Goal: Navigation & Orientation: Understand site structure

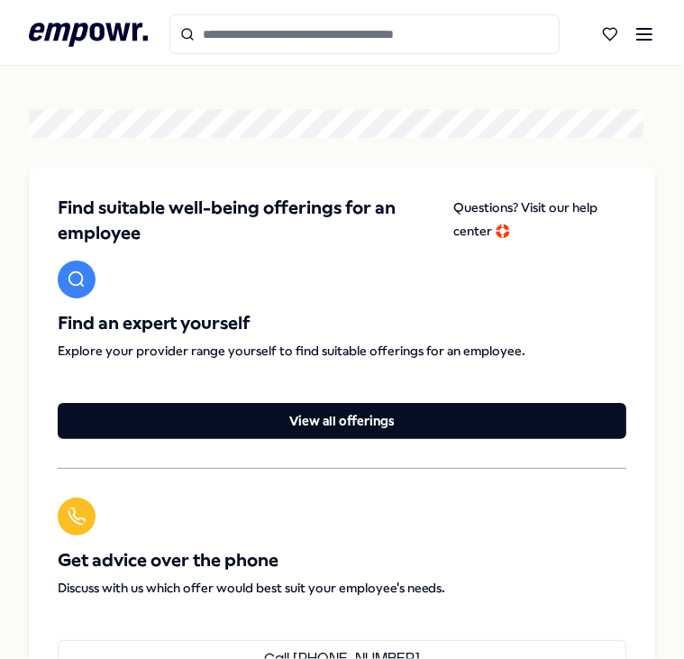
click at [312, 24] on input "Search for products, categories or subcategories" at bounding box center [365, 34] width 391 height 40
click at [187, 35] on icon at bounding box center [187, 34] width 14 height 14
click at [634, 42] on icon at bounding box center [645, 34] width 22 height 22
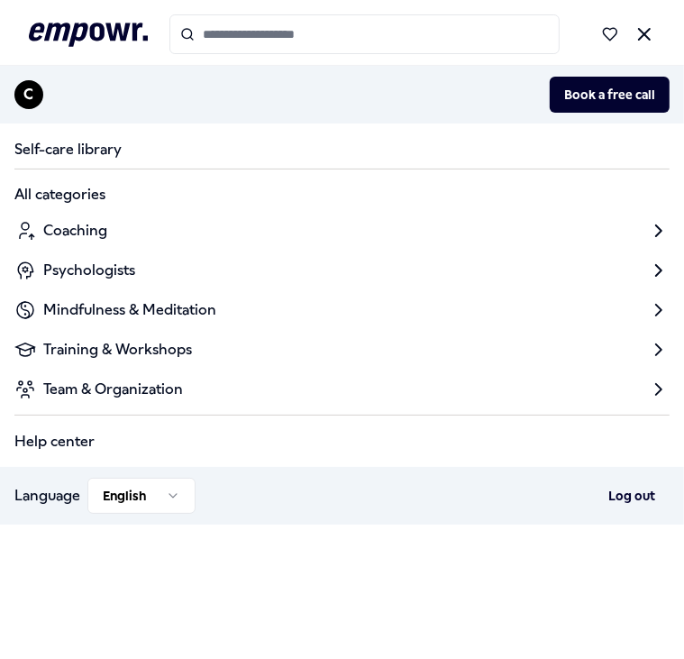
click at [656, 225] on icon at bounding box center [658, 230] width 5 height 11
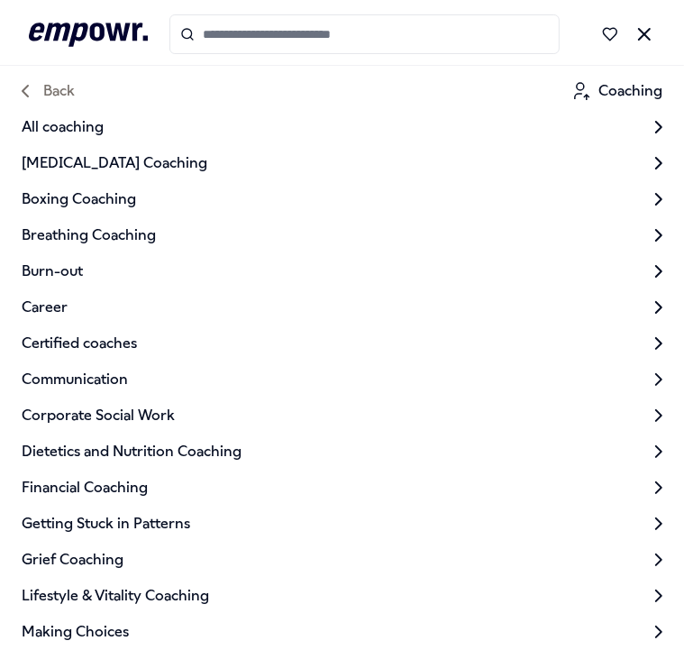
click at [634, 41] on icon at bounding box center [645, 34] width 22 height 22
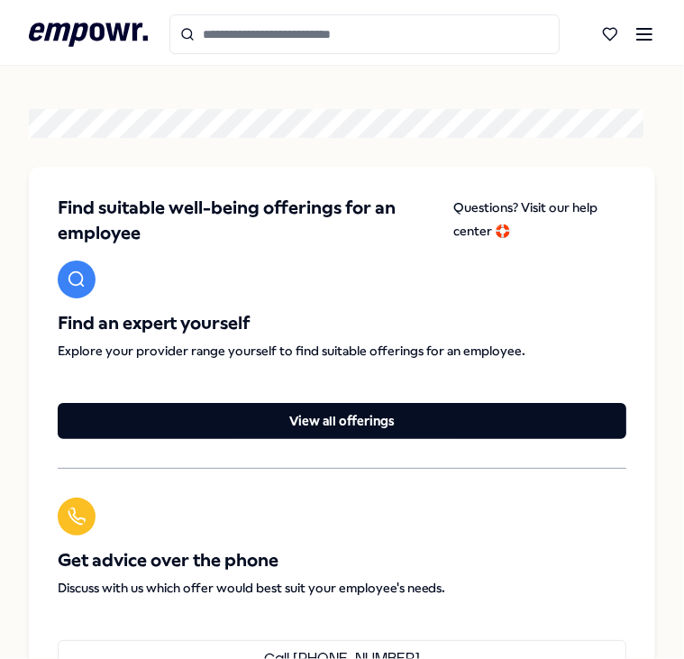
click at [634, 31] on icon at bounding box center [645, 34] width 22 height 22
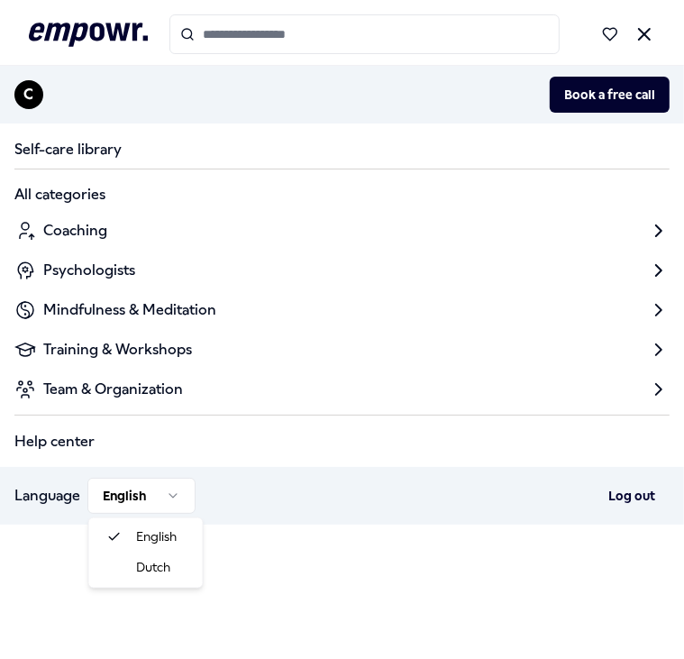
click at [156, 497] on html ".empowr-logo_svg__cls-1{fill:#03032f} C Book a free call Self-care library All …" at bounding box center [342, 329] width 684 height 659
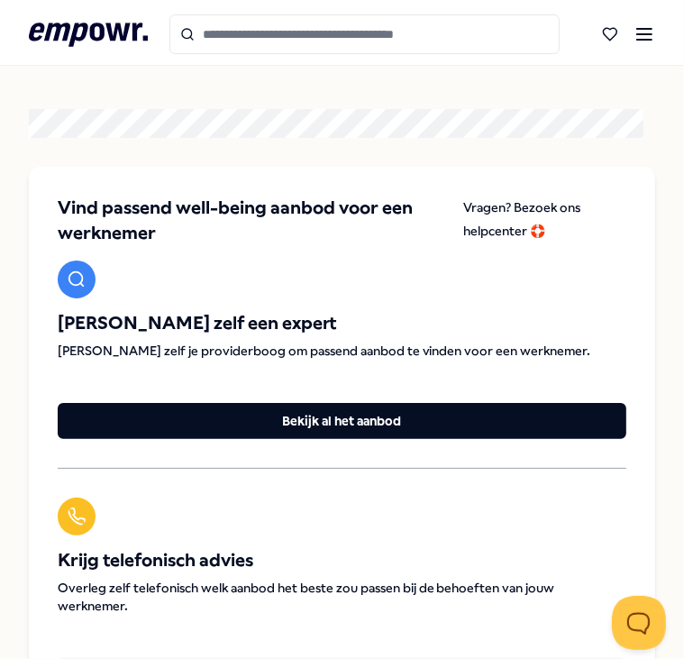
click at [637, 32] on icon at bounding box center [645, 34] width 22 height 22
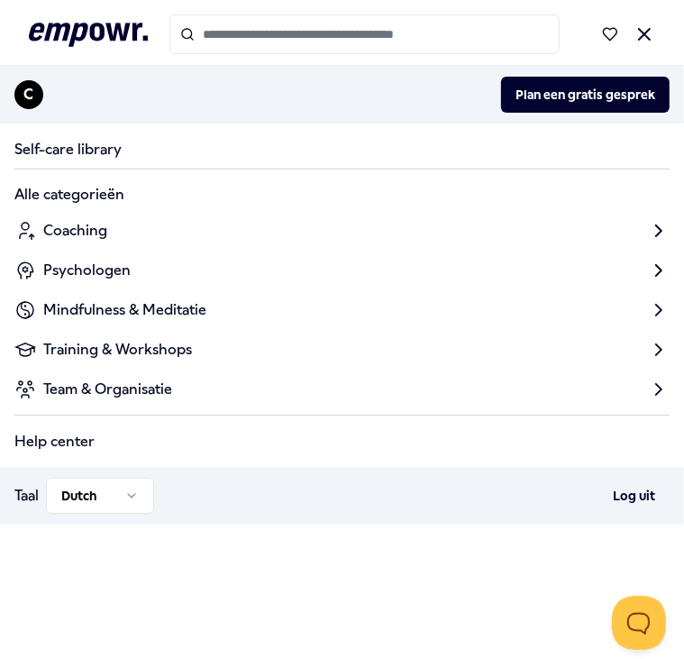
click at [79, 233] on span "Coaching" at bounding box center [75, 231] width 64 height 22
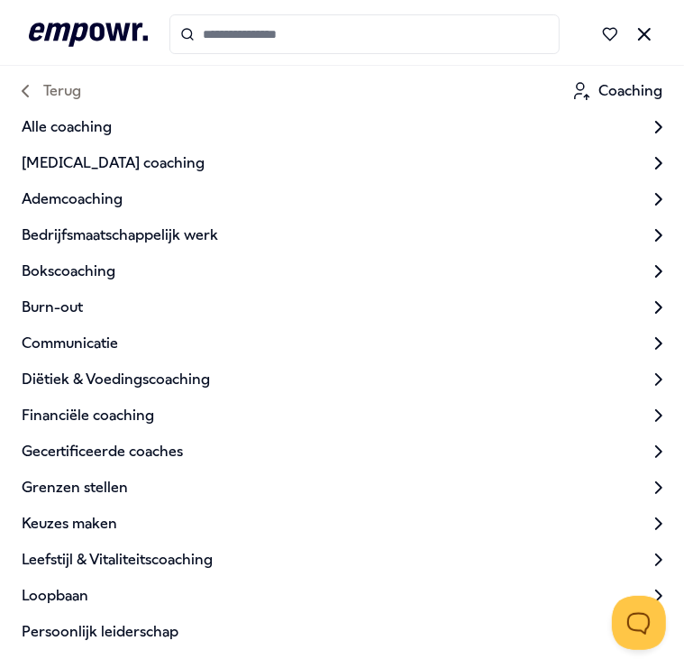
click at [59, 100] on span "Terug" at bounding box center [62, 91] width 38 height 22
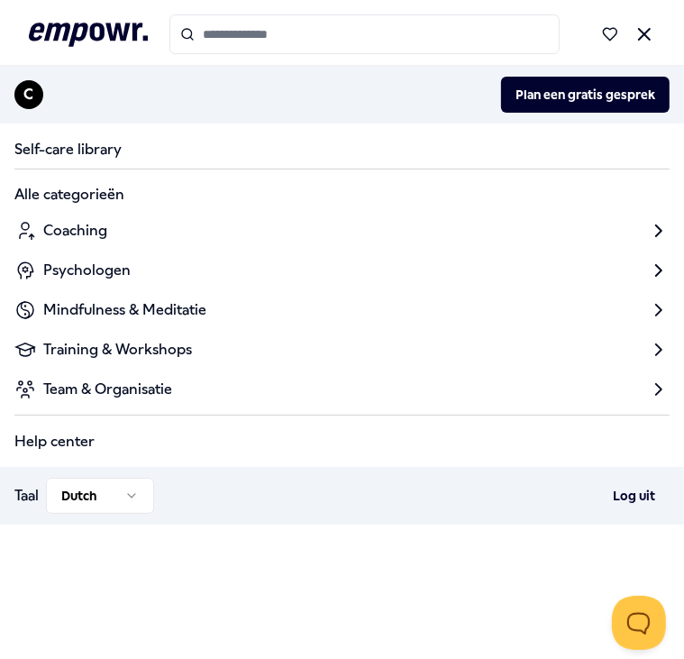
click at [648, 268] on icon at bounding box center [659, 271] width 22 height 22
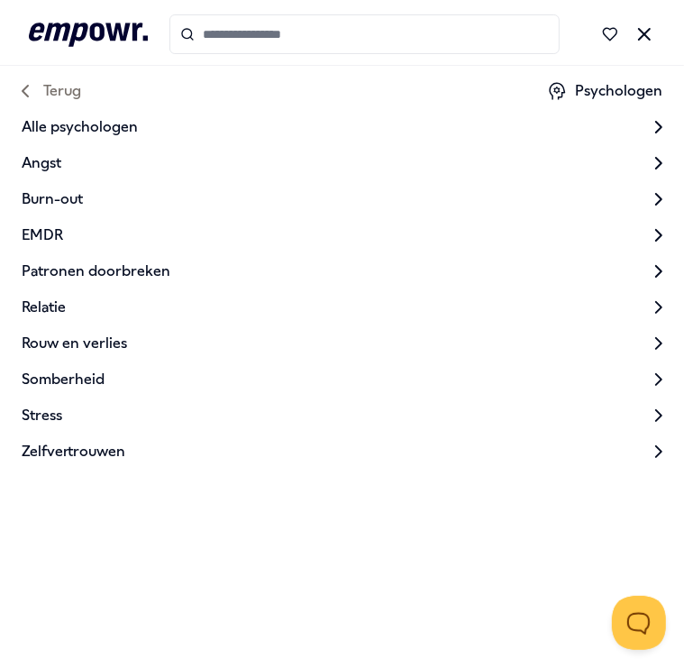
click at [48, 88] on span "Terug" at bounding box center [62, 91] width 38 height 22
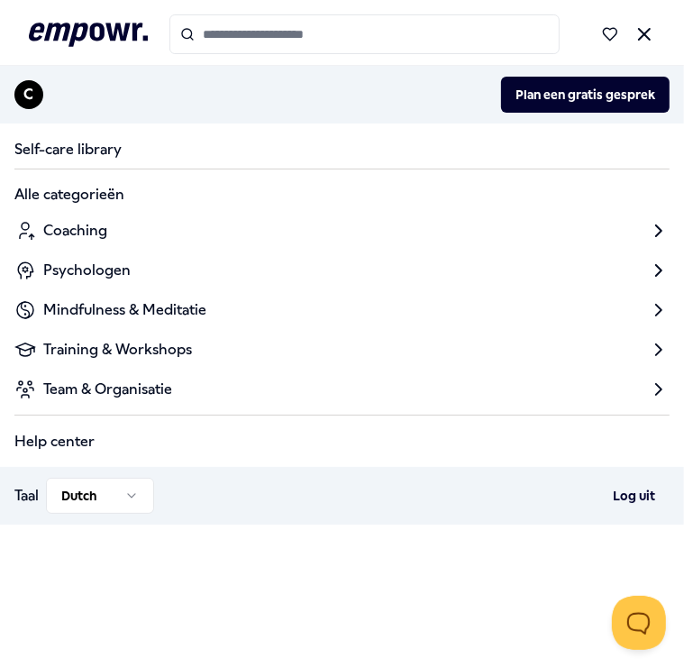
click at [166, 307] on span "Mindfulness & Meditatie" at bounding box center [124, 310] width 163 height 22
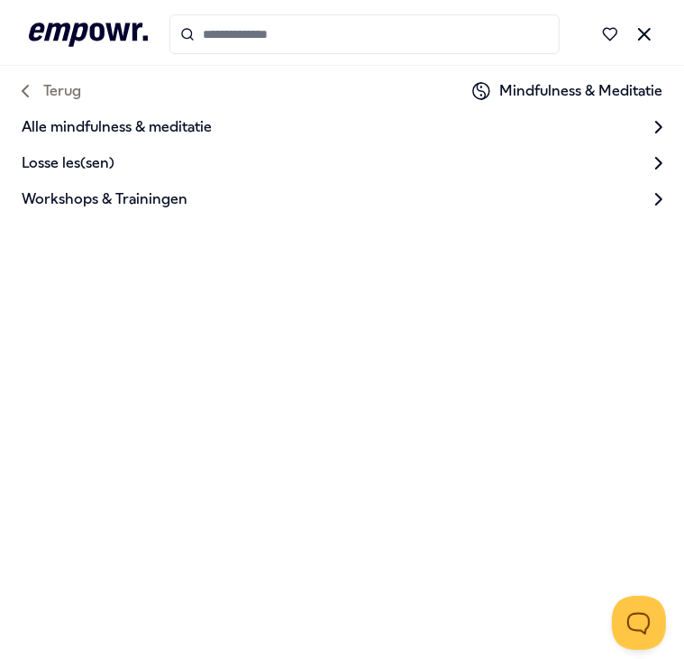
click at [53, 94] on span "Terug" at bounding box center [62, 91] width 38 height 22
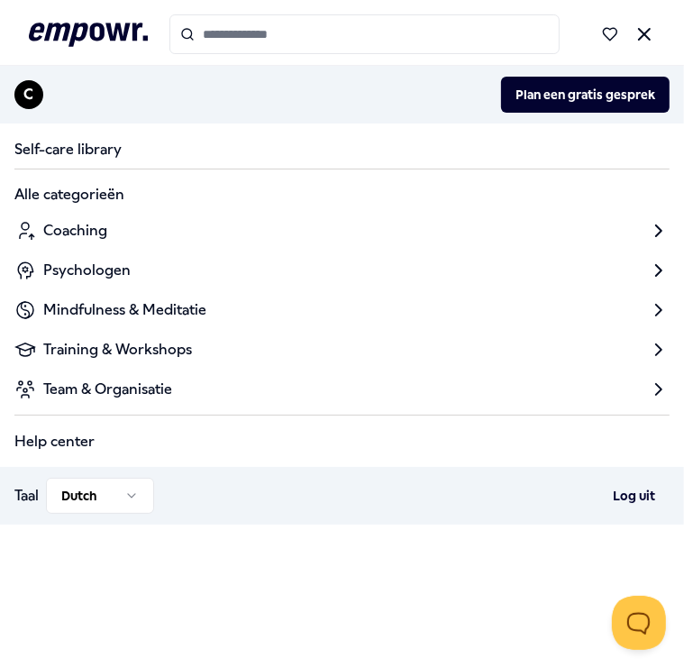
click at [97, 389] on span "Team & Organisatie" at bounding box center [107, 390] width 129 height 22
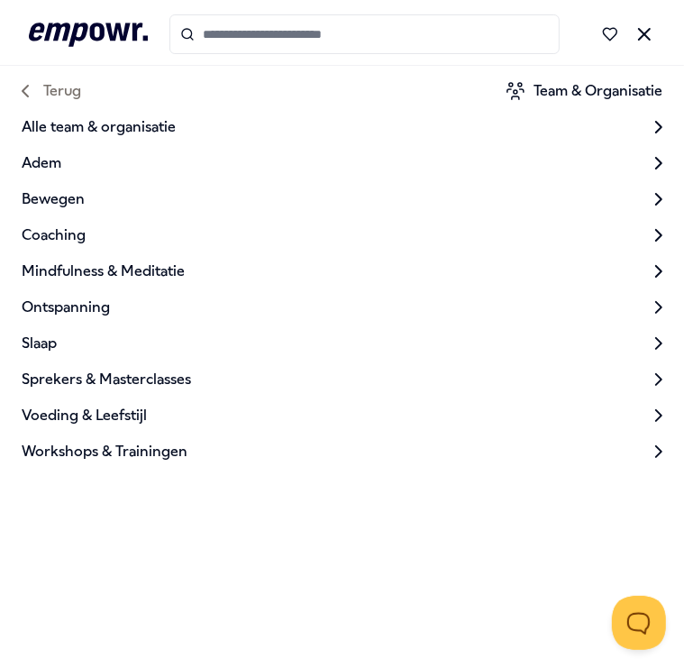
click at [53, 91] on span "Terug" at bounding box center [62, 91] width 38 height 22
